Goal: Task Accomplishment & Management: Use online tool/utility

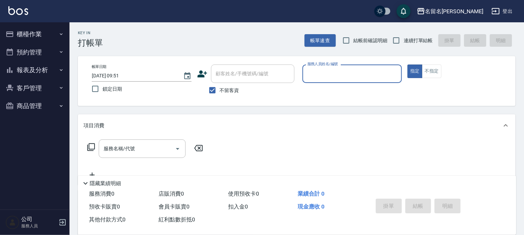
drag, startPoint x: 318, startPoint y: 75, endPoint x: 320, endPoint y: 78, distance: 3.6
click at [319, 75] on input "服務人員姓名/編號" at bounding box center [353, 74] width 94 height 12
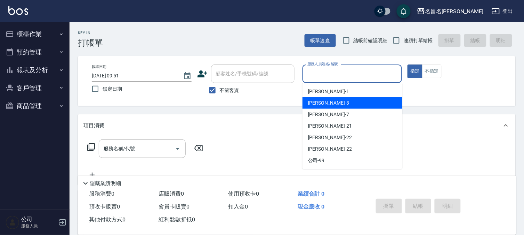
click at [321, 102] on span "[PERSON_NAME]-3" at bounding box center [328, 102] width 41 height 7
type input "[PERSON_NAME]-3"
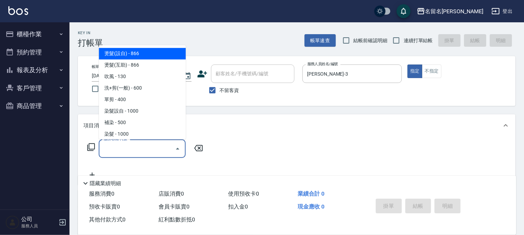
click at [159, 149] on input "服務名稱/代號" at bounding box center [137, 148] width 70 height 12
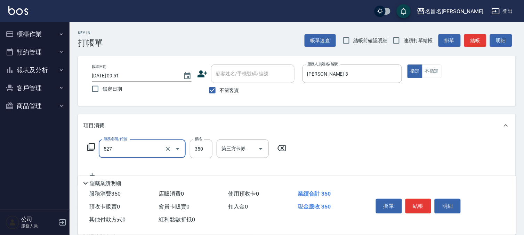
type input "頭皮養護A(527)"
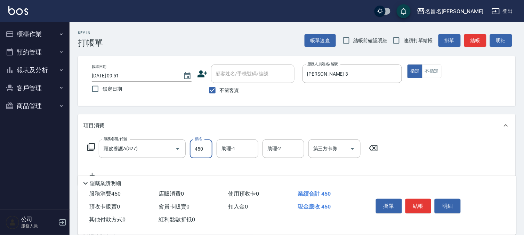
type input "450"
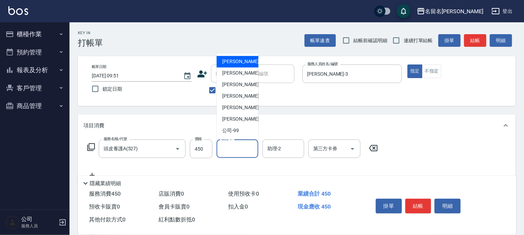
drag, startPoint x: 225, startPoint y: 153, endPoint x: 233, endPoint y: 119, distance: 35.4
click at [227, 153] on input "助理-1" at bounding box center [237, 148] width 35 height 12
click at [237, 77] on div "[PERSON_NAME]-3" at bounding box center [238, 73] width 42 height 11
type input "[PERSON_NAME]-3"
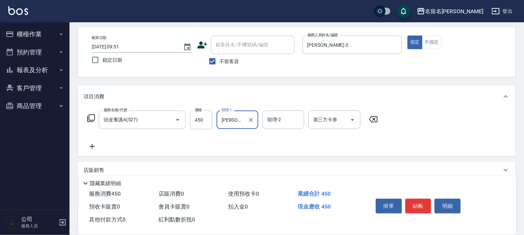
scroll to position [77, 0]
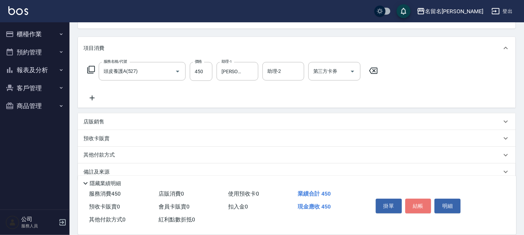
drag, startPoint x: 425, startPoint y: 205, endPoint x: 411, endPoint y: 194, distance: 16.8
click at [422, 204] on button "結帳" at bounding box center [419, 205] width 26 height 15
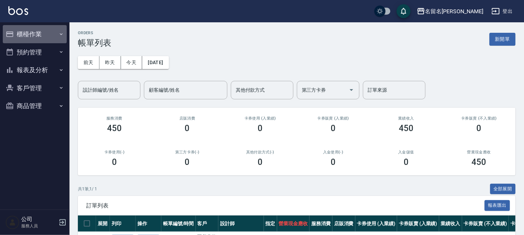
drag, startPoint x: 32, startPoint y: 38, endPoint x: 29, endPoint y: 51, distance: 13.5
click at [32, 41] on button "櫃檯作業" at bounding box center [35, 34] width 64 height 18
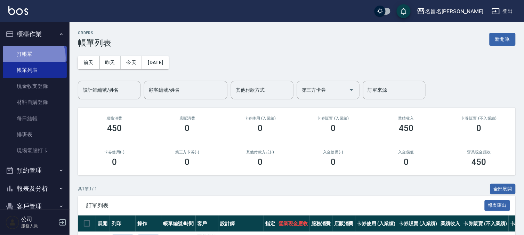
click at [26, 57] on link "打帳單" at bounding box center [35, 54] width 64 height 16
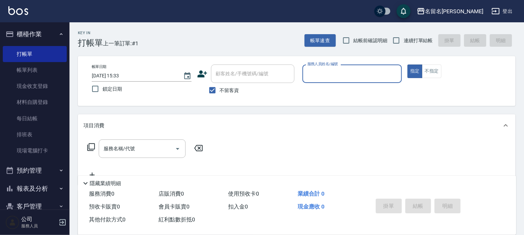
drag, startPoint x: 365, startPoint y: 76, endPoint x: 362, endPoint y: 82, distance: 7.0
click at [365, 76] on input "服務人員姓名/編號" at bounding box center [353, 74] width 94 height 12
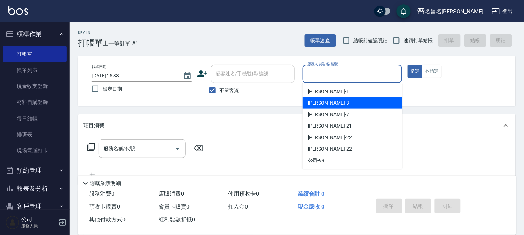
drag, startPoint x: 339, startPoint y: 104, endPoint x: 317, endPoint y: 116, distance: 25.1
click at [339, 102] on div "[PERSON_NAME]-3" at bounding box center [353, 102] width 100 height 11
type input "[PERSON_NAME]-3"
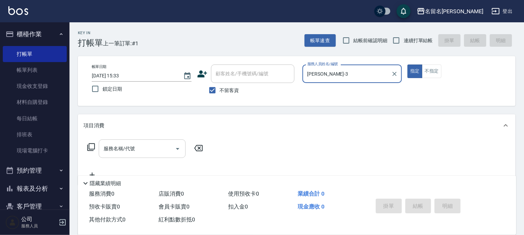
drag, startPoint x: 143, startPoint y: 146, endPoint x: 142, endPoint y: 141, distance: 5.7
click at [142, 145] on input "服務名稱/代號" at bounding box center [137, 148] width 70 height 12
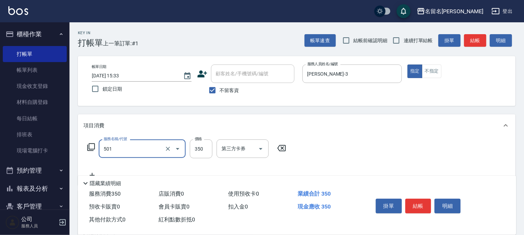
type input "P.S洗髮(501)"
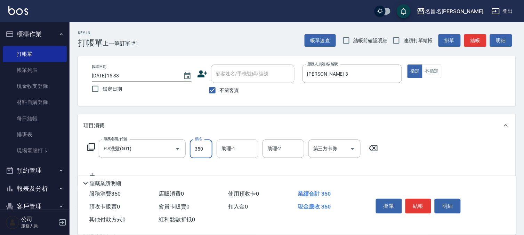
click at [236, 145] on input "助理-1" at bounding box center [237, 148] width 35 height 12
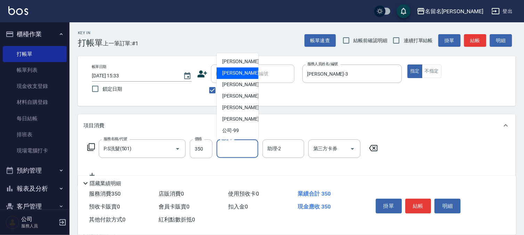
click at [250, 77] on div "[PERSON_NAME]-3" at bounding box center [238, 73] width 42 height 11
type input "[PERSON_NAME]-3"
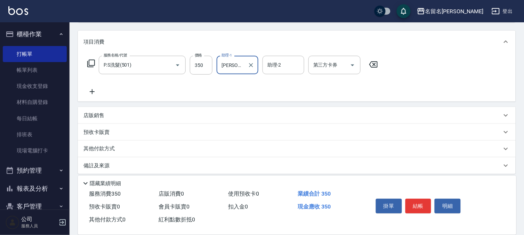
scroll to position [88, 0]
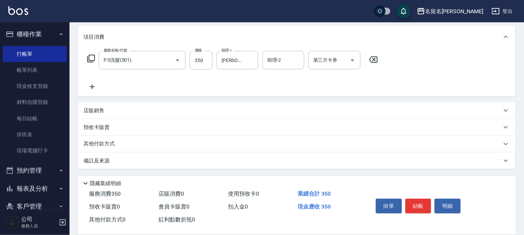
click at [93, 86] on icon at bounding box center [92, 86] width 5 height 5
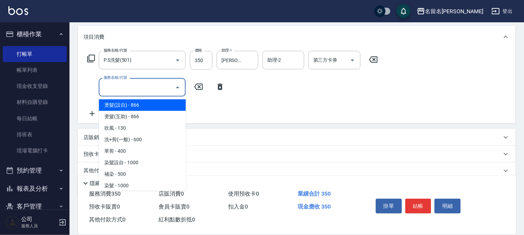
click at [112, 87] on input "服務名稱/代號" at bounding box center [137, 87] width 70 height 12
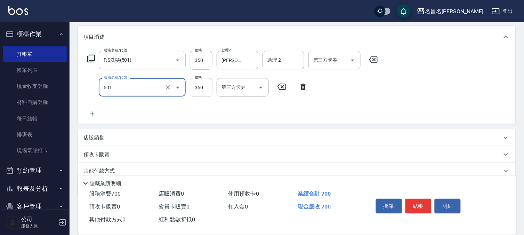
type input "P.S洗髮(501)"
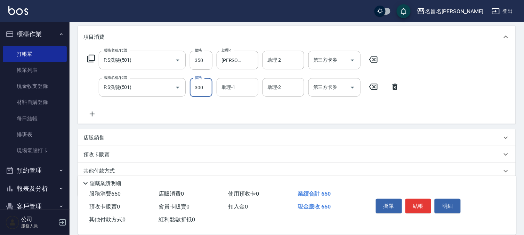
type input "300"
click at [237, 87] on input "助理-1" at bounding box center [237, 87] width 35 height 12
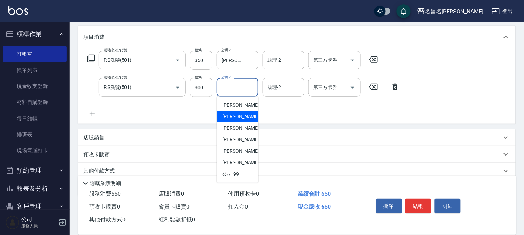
drag, startPoint x: 227, startPoint y: 115, endPoint x: 232, endPoint y: 114, distance: 4.7
click at [227, 115] on span "[PERSON_NAME]-3" at bounding box center [242, 116] width 41 height 7
type input "[PERSON_NAME]-3"
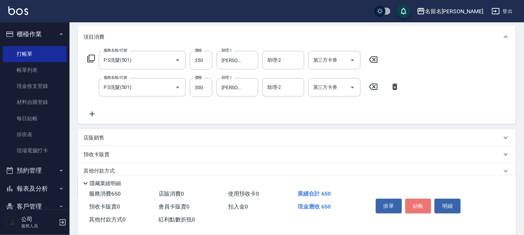
drag, startPoint x: 419, startPoint y: 201, endPoint x: 409, endPoint y: 197, distance: 11.0
click at [418, 201] on button "結帳" at bounding box center [419, 205] width 26 height 15
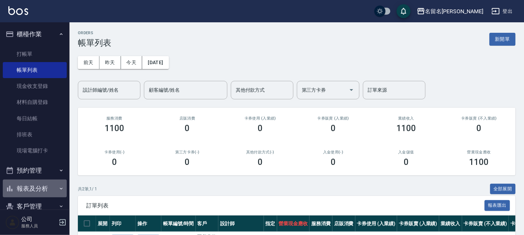
click at [38, 186] on button "報表及分析" at bounding box center [35, 188] width 64 height 18
click at [31, 189] on button "報表及分析" at bounding box center [35, 188] width 64 height 18
drag, startPoint x: 28, startPoint y: 190, endPoint x: 32, endPoint y: 187, distance: 5.0
click at [30, 188] on button "報表及分析" at bounding box center [35, 188] width 64 height 18
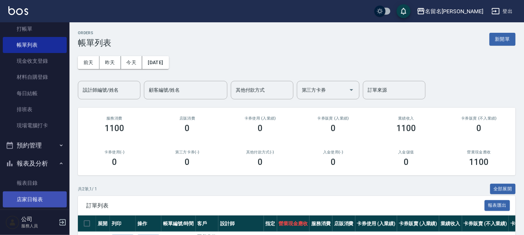
scroll to position [39, 0]
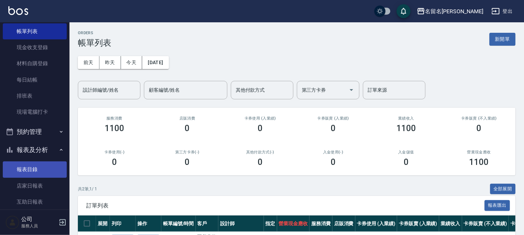
click at [29, 169] on link "報表目錄" at bounding box center [35, 169] width 64 height 16
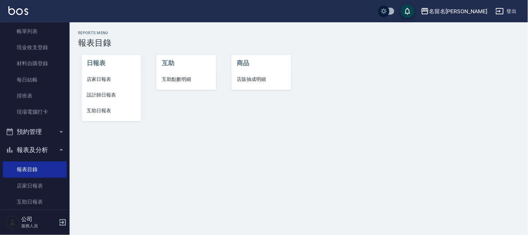
click at [102, 94] on span "設計師日報表" at bounding box center [111, 94] width 49 height 7
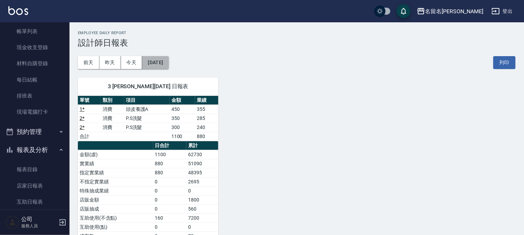
click at [153, 61] on button "[DATE]" at bounding box center [155, 62] width 26 height 13
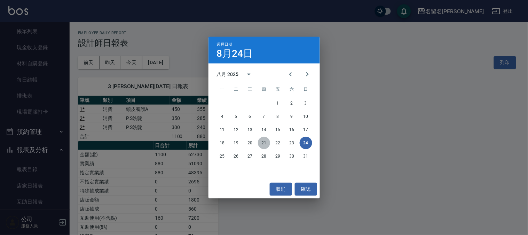
click at [265, 141] on button "21" at bounding box center [264, 142] width 13 height 13
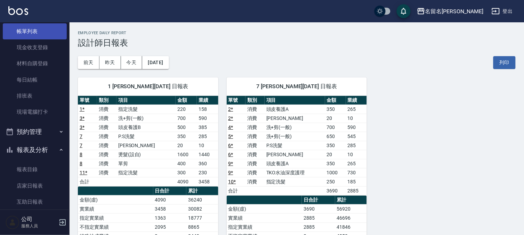
drag, startPoint x: 29, startPoint y: 33, endPoint x: 28, endPoint y: 38, distance: 5.3
click at [30, 33] on link "帳單列表" at bounding box center [35, 31] width 64 height 16
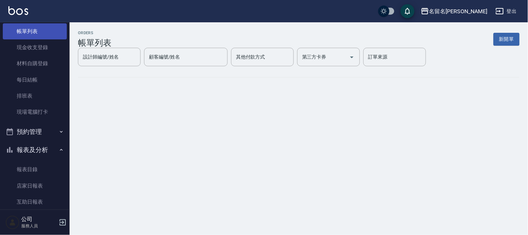
click at [29, 30] on link "帳單列表" at bounding box center [35, 31] width 64 height 16
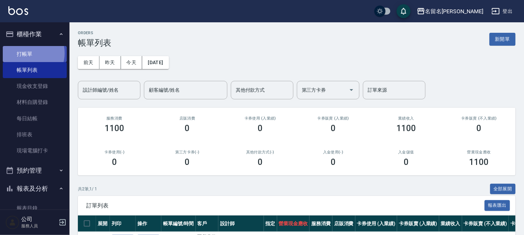
drag, startPoint x: 30, startPoint y: 53, endPoint x: 37, endPoint y: 49, distance: 7.8
click at [31, 53] on link "打帳單" at bounding box center [35, 54] width 64 height 16
